Goal: Task Accomplishment & Management: Manage account settings

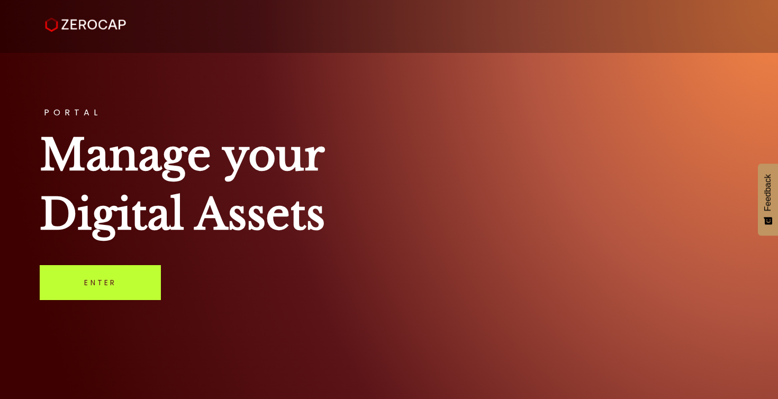
click at [79, 288] on link "Enter" at bounding box center [100, 282] width 121 height 35
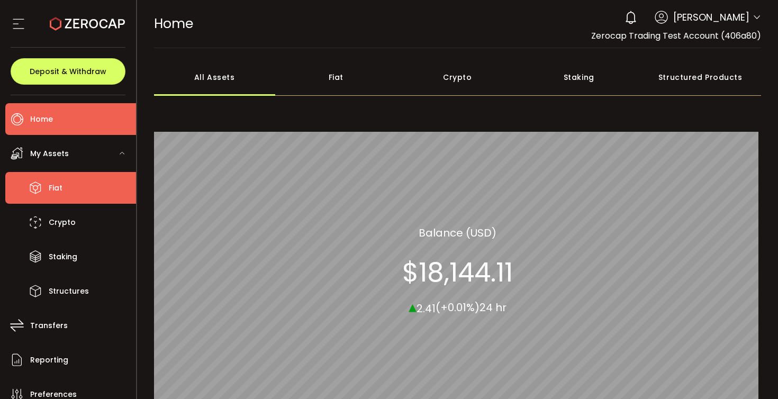
click at [65, 182] on li "Fiat" at bounding box center [70, 188] width 131 height 32
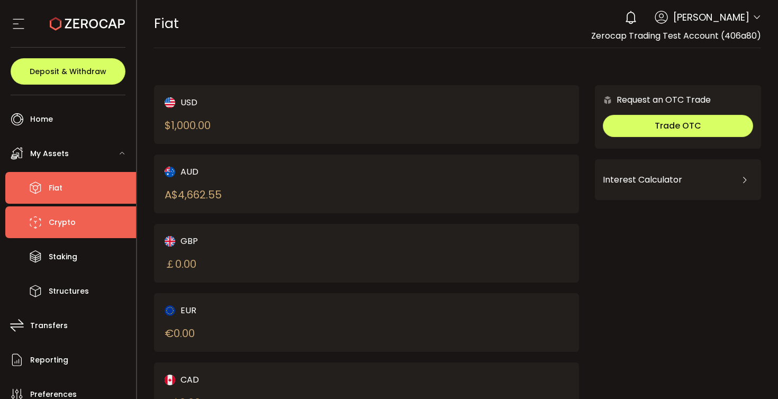
click at [82, 220] on li "Crypto" at bounding box center [70, 222] width 131 height 32
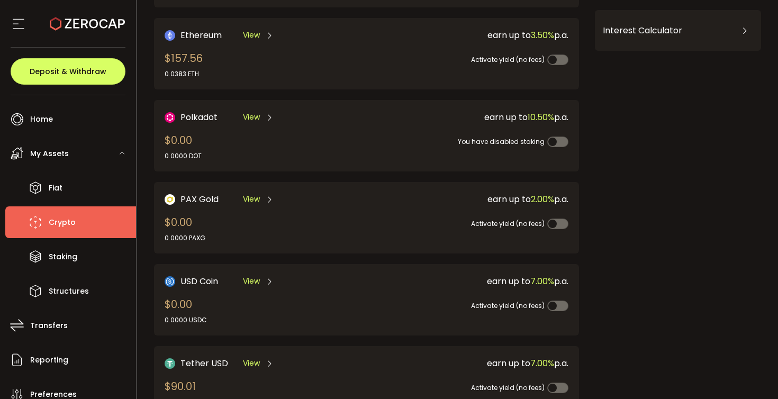
scroll to position [290, 0]
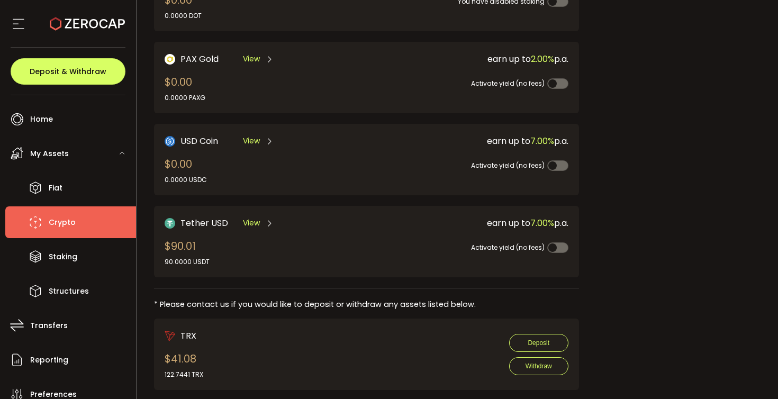
click at [557, 243] on span at bounding box center [557, 247] width 21 height 11
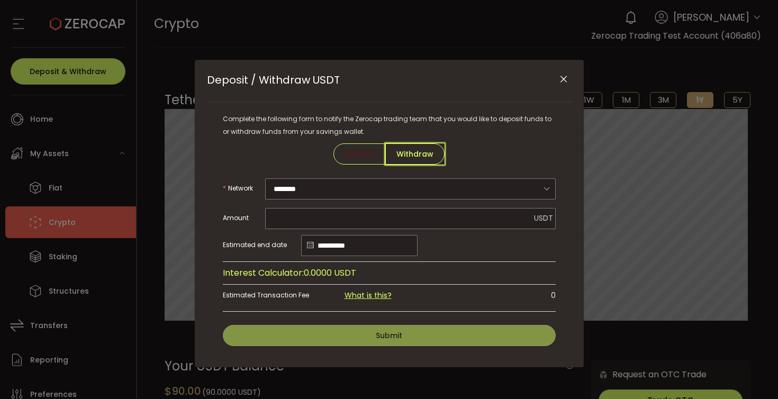
click at [431, 156] on span "Withdraw" at bounding box center [414, 153] width 59 height 21
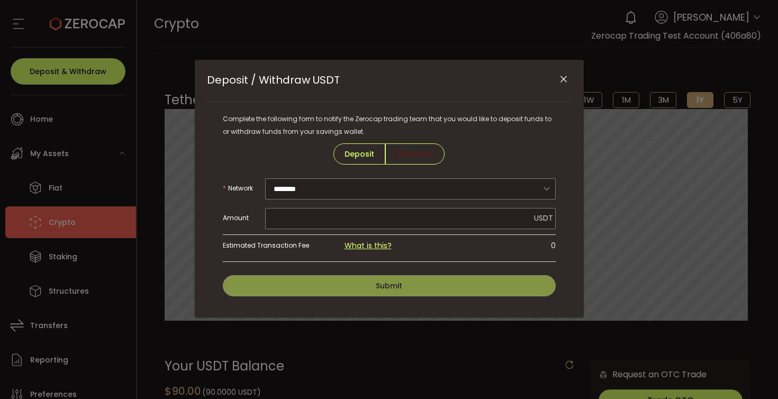
click at [564, 78] on icon "Close" at bounding box center [563, 79] width 11 height 11
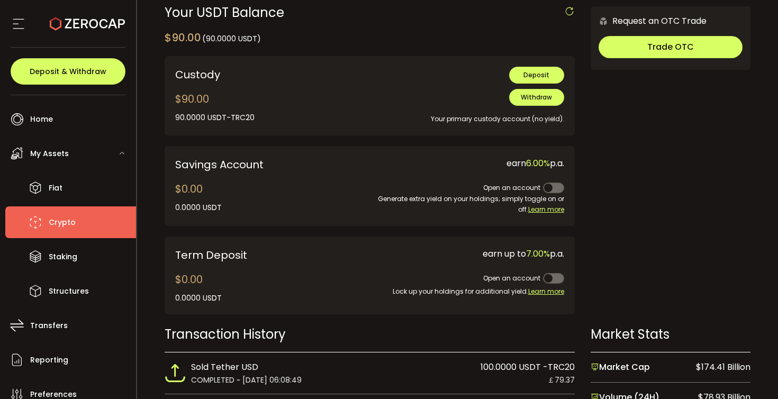
scroll to position [349, 0]
